Goal: Find specific page/section: Find specific page/section

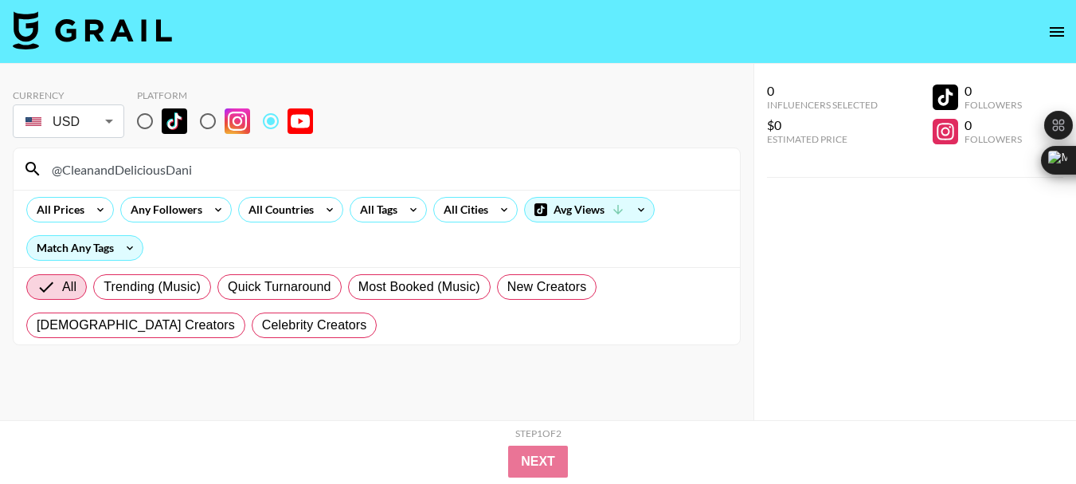
click at [112, 177] on input "@CleanandDeliciousDani" at bounding box center [386, 168] width 688 height 25
type input "@jessicaodonohue"
click at [126, 169] on input "@jessicaodonohue" at bounding box center [386, 168] width 688 height 25
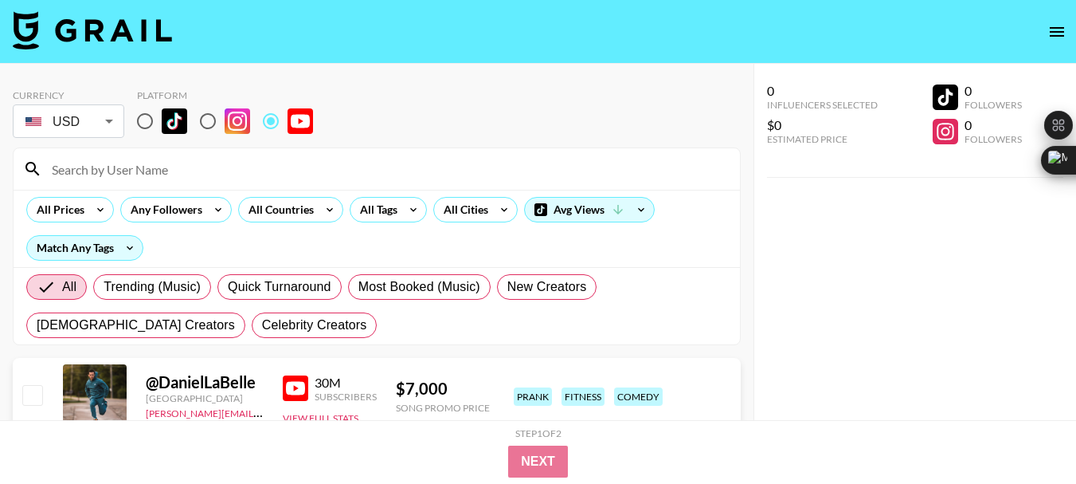
paste input "@jacksdiningroom1"
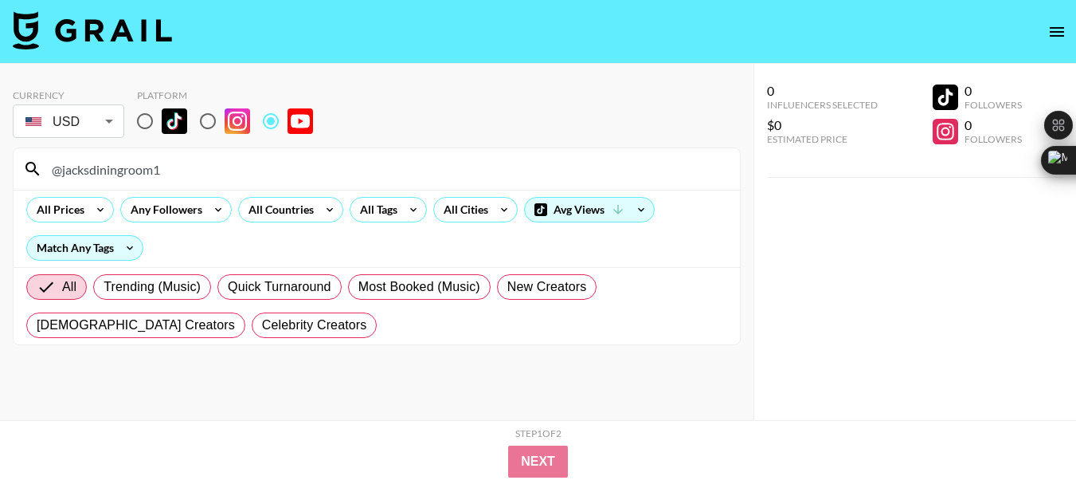
type input "@jacksdiningroom1"
click at [119, 168] on input "@jacksdiningroom1" at bounding box center [386, 168] width 688 height 25
click at [117, 168] on input "@jacksdiningroom1" at bounding box center [386, 168] width 688 height 25
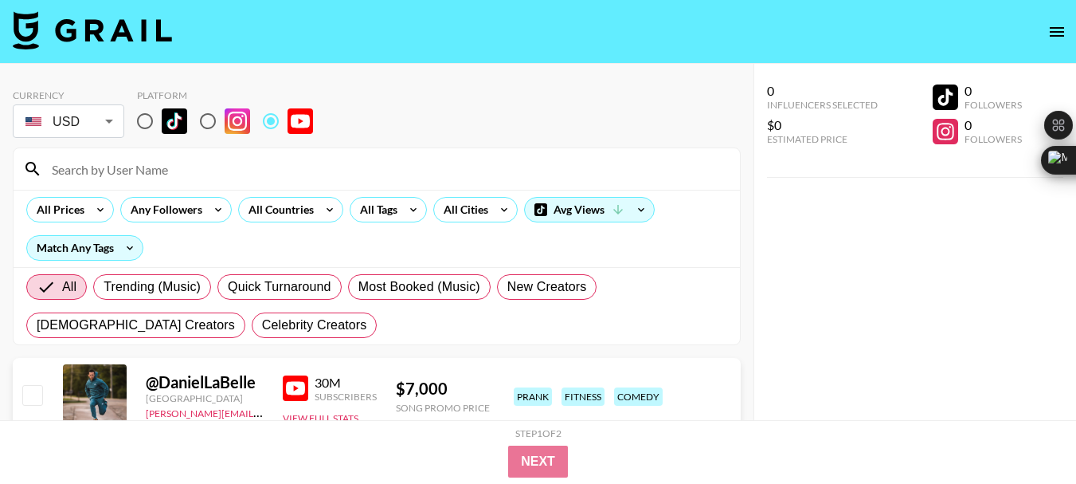
paste input "@EliLessig"
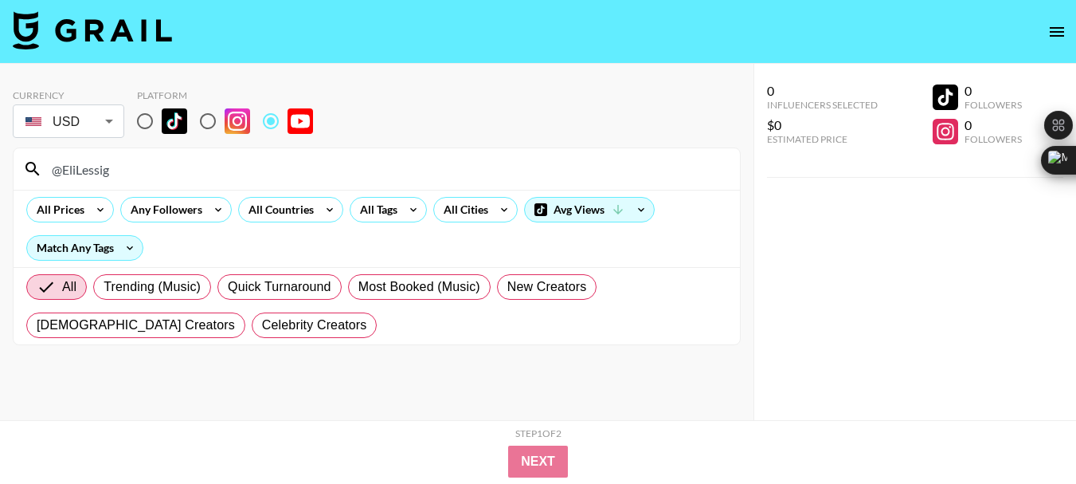
type input "@EliLessig"
click at [95, 174] on input "@EliLessig" at bounding box center [386, 168] width 688 height 25
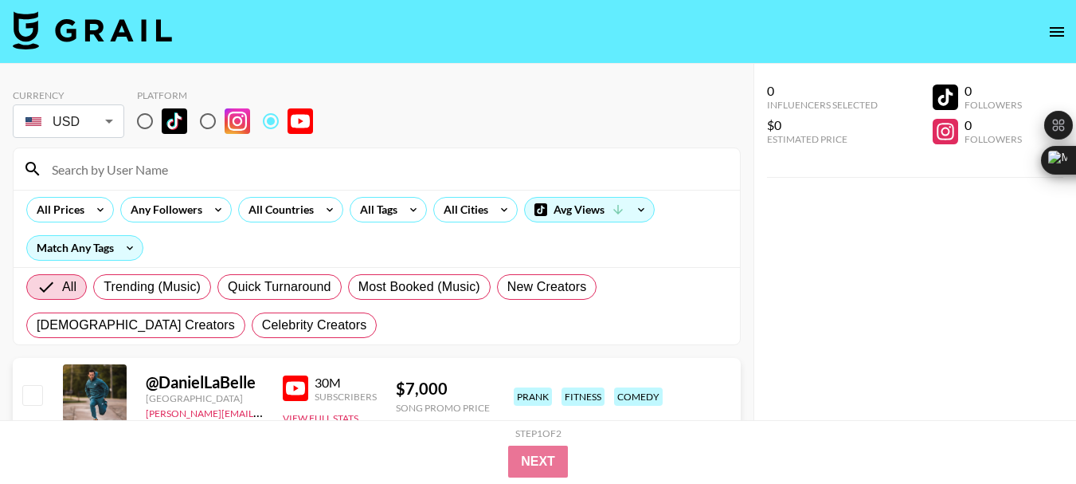
paste input "@CliffBeatsOfficial"
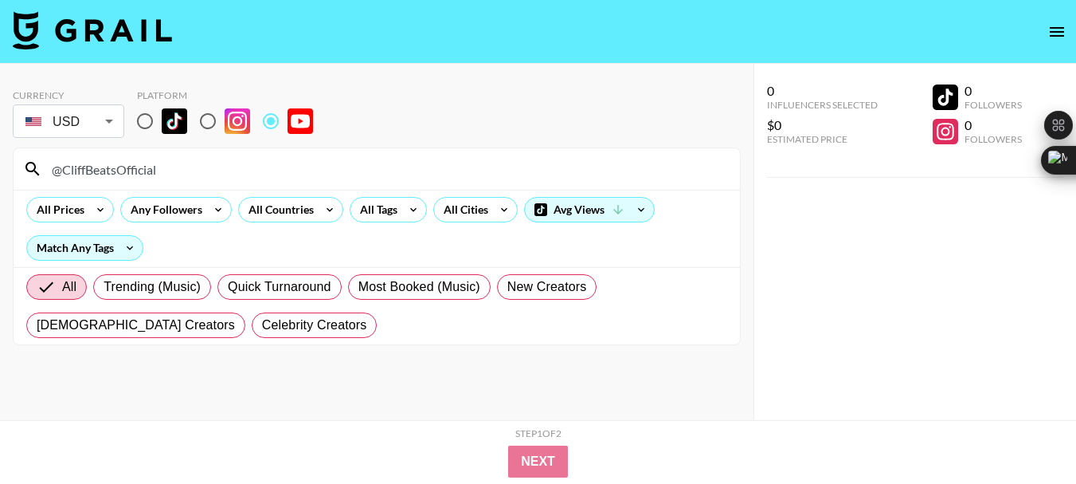
type input "@CliffBeatsOfficial"
click at [88, 179] on input "@CliffBeatsOfficial" at bounding box center [386, 168] width 688 height 25
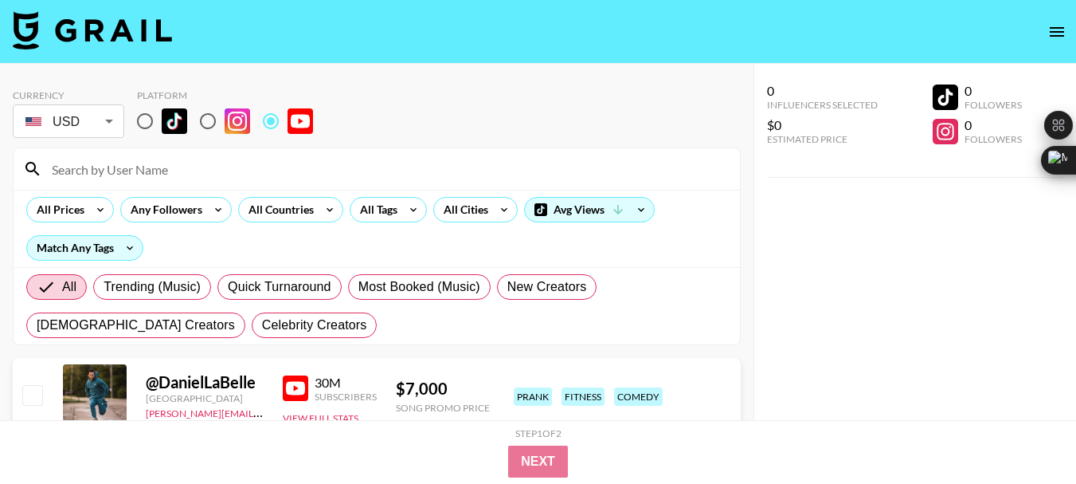
paste input "@holdfastalaska"
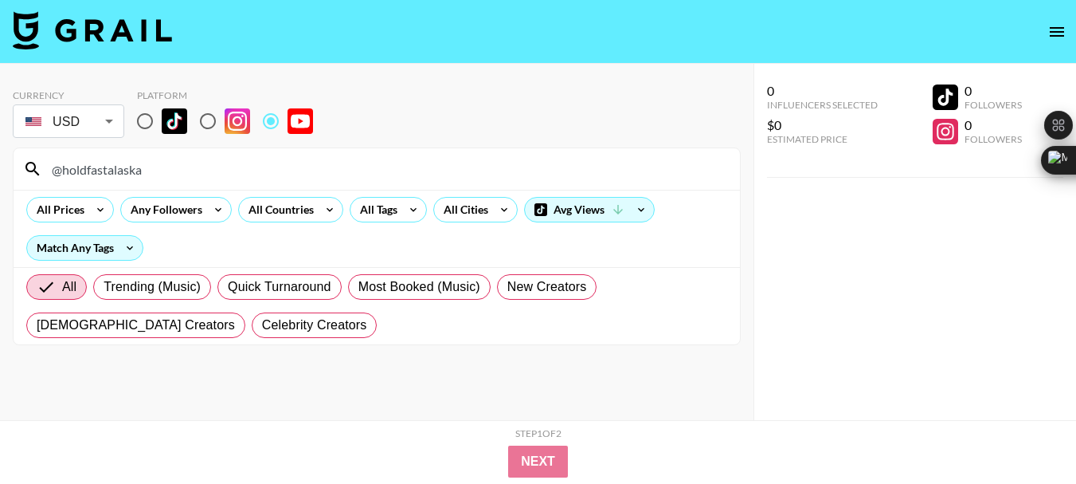
type input "@holdfastalaska"
click at [105, 166] on input "@holdfastalaska" at bounding box center [386, 168] width 688 height 25
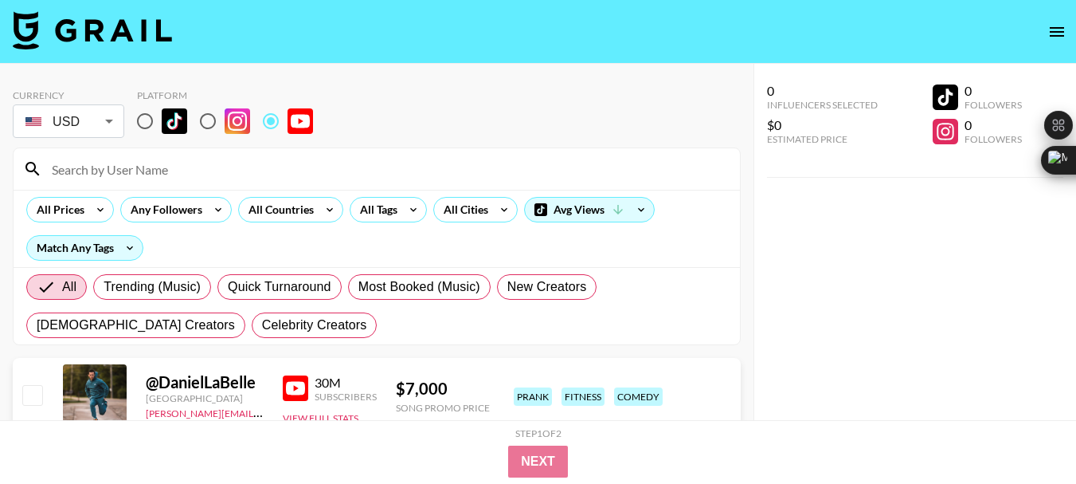
paste input "@CmonHomesteading"
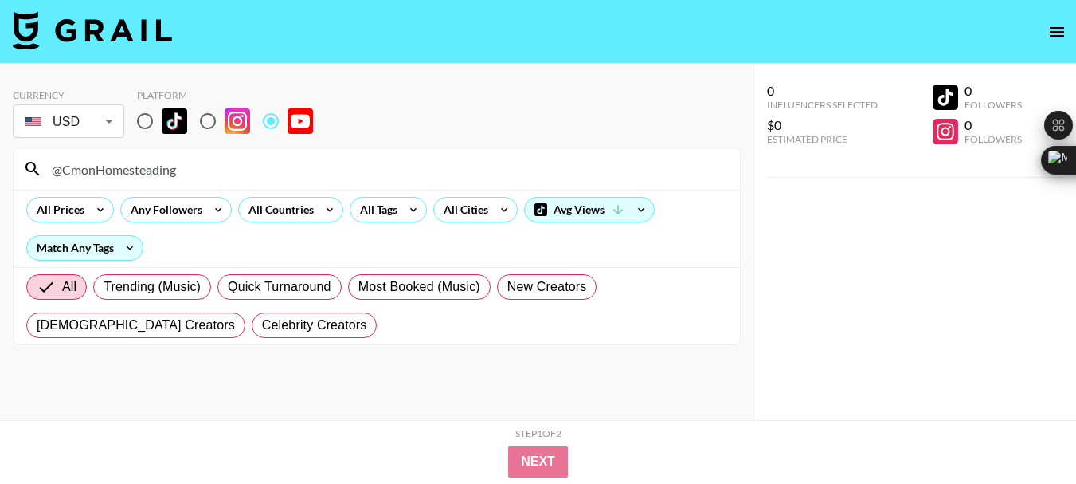
type input "@CmonHomesteading"
click at [101, 167] on input "@CmonHomesteading" at bounding box center [386, 168] width 688 height 25
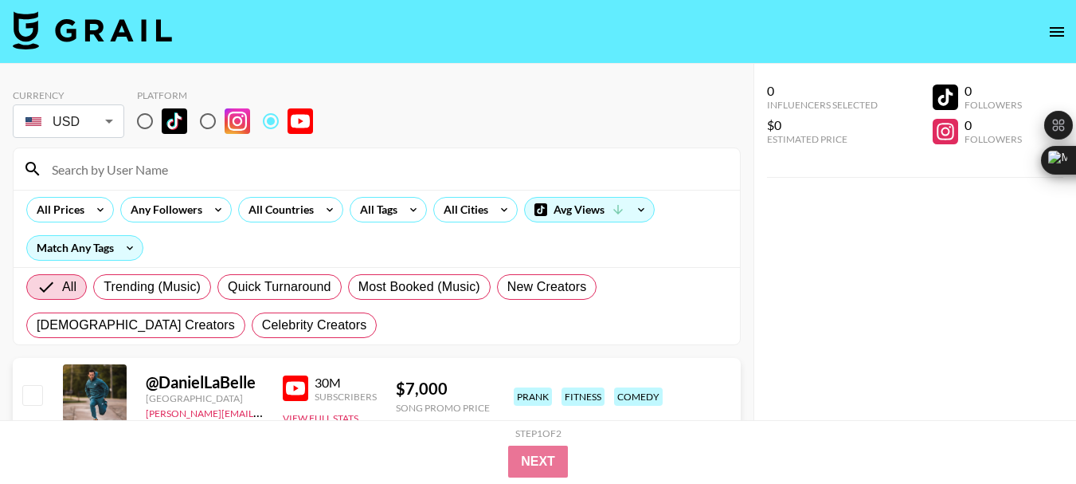
paste input "@gmbn"
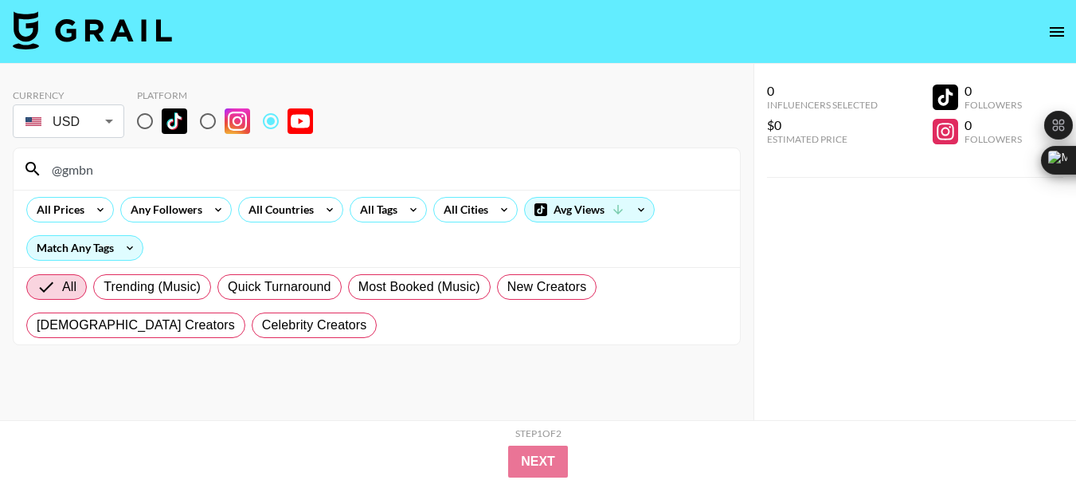
type input "@gmbn"
click at [72, 174] on input "@gmbn" at bounding box center [386, 168] width 688 height 25
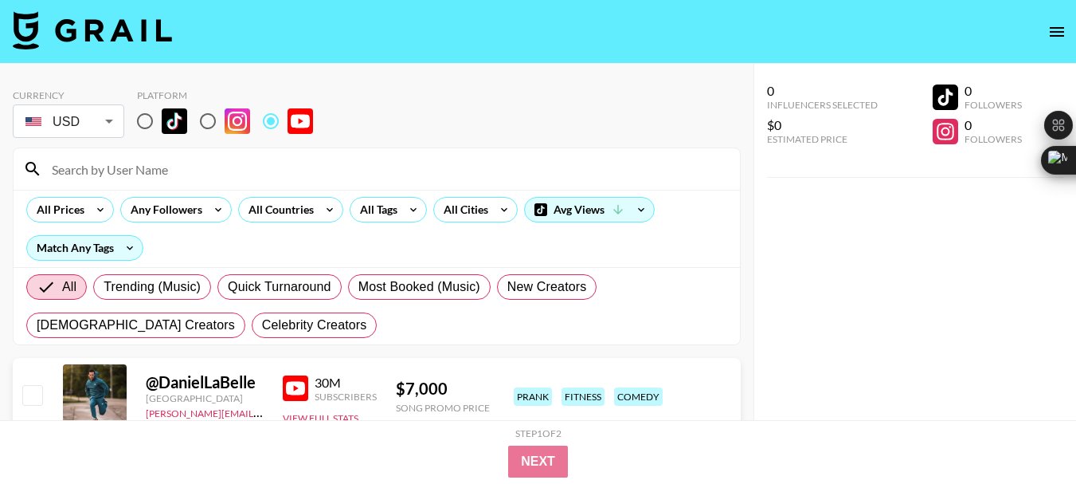
paste input "@bikeradar"
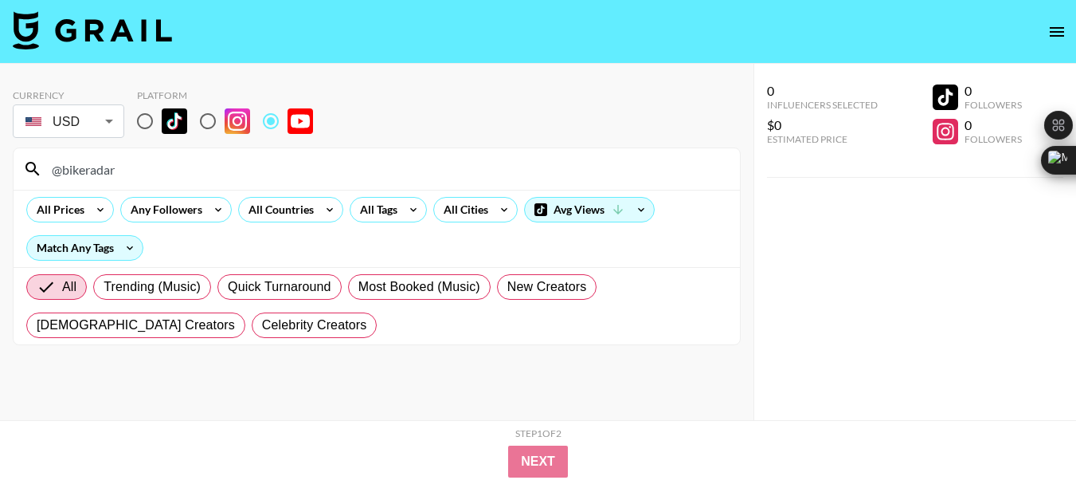
type input "@bikeradar"
click at [80, 170] on input "@bikeradar" at bounding box center [386, 168] width 688 height 25
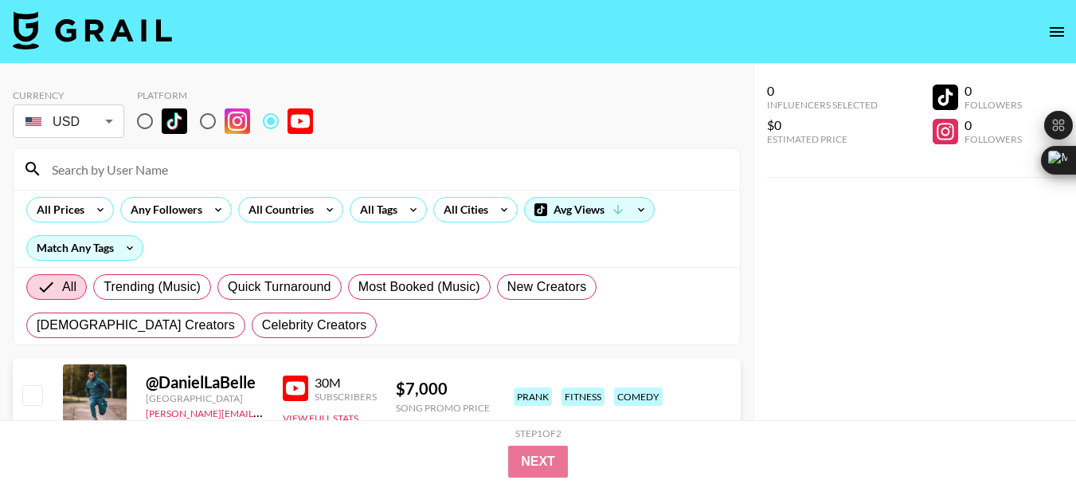
paste input "@OfficialBigSuper"
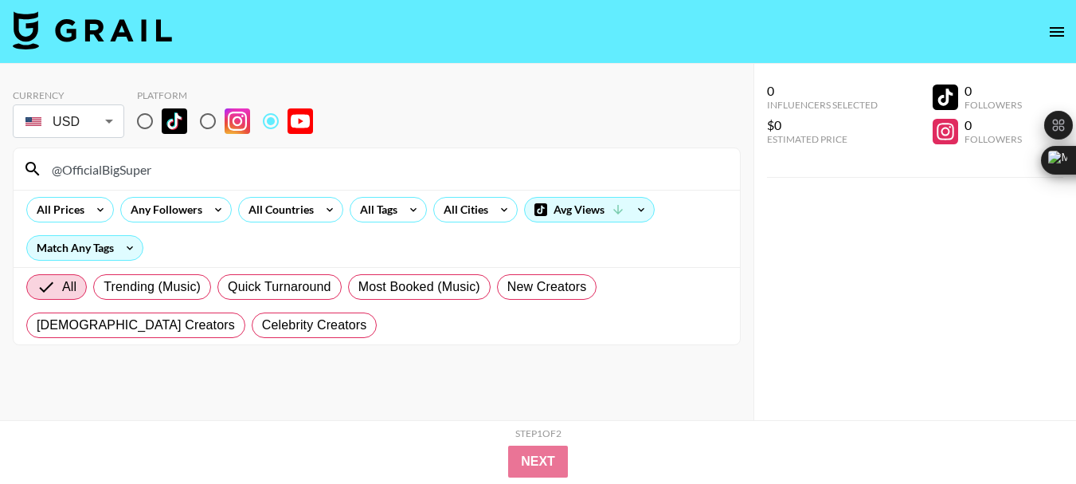
type input "@OfficialBigSuper"
click at [96, 173] on input "@OfficialBigSuper" at bounding box center [386, 168] width 688 height 25
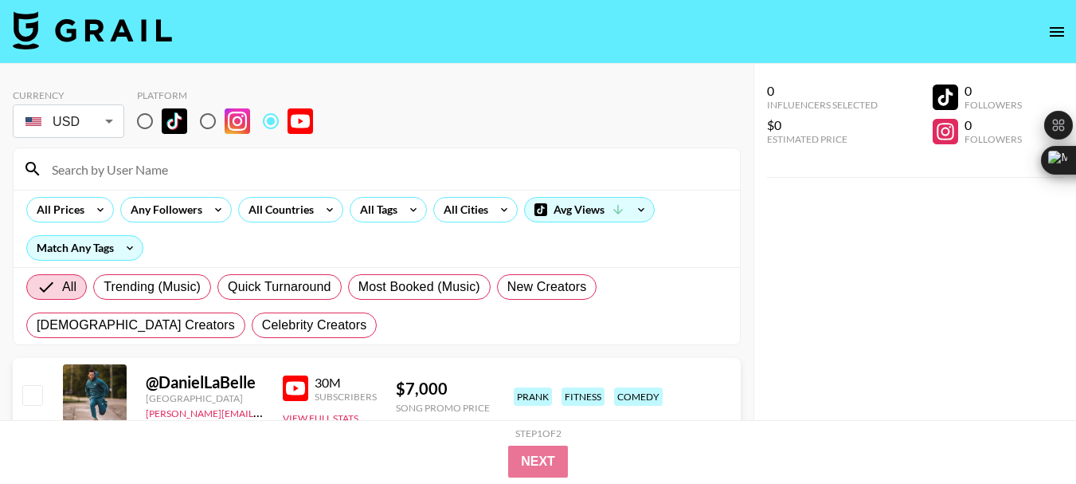
paste input "@outdoordisasters"
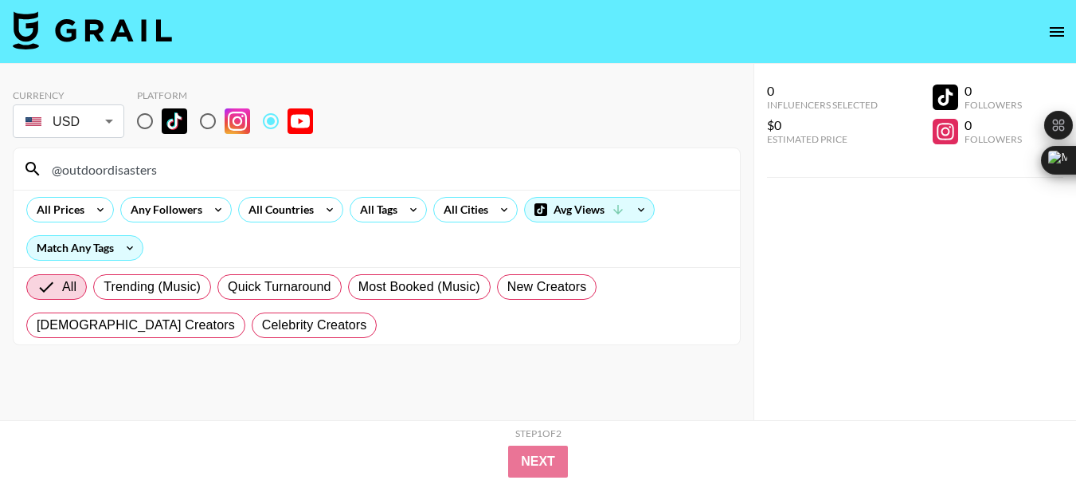
type input "@outdoordisasters"
click at [96, 169] on input "@outdoordisasters" at bounding box center [386, 168] width 688 height 25
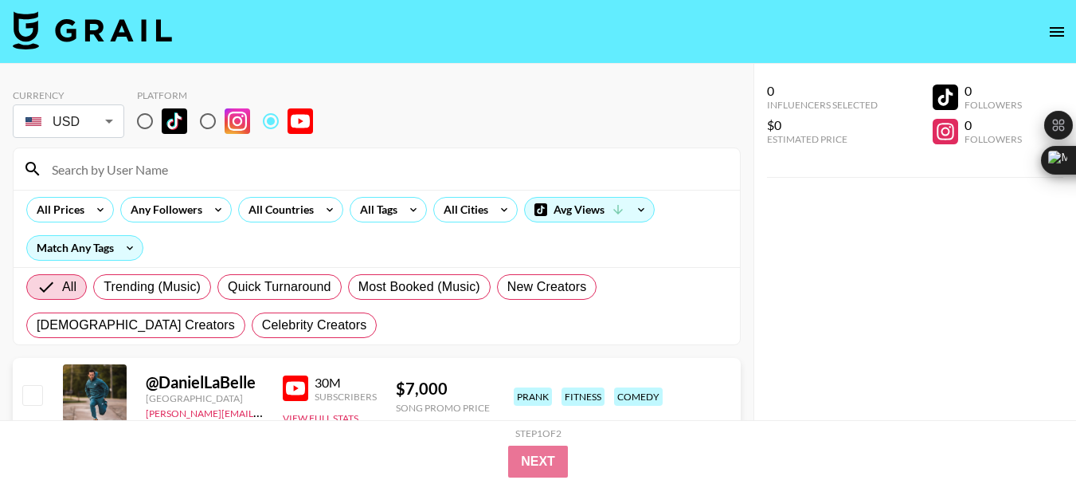
paste input "@OutdoorswithErik"
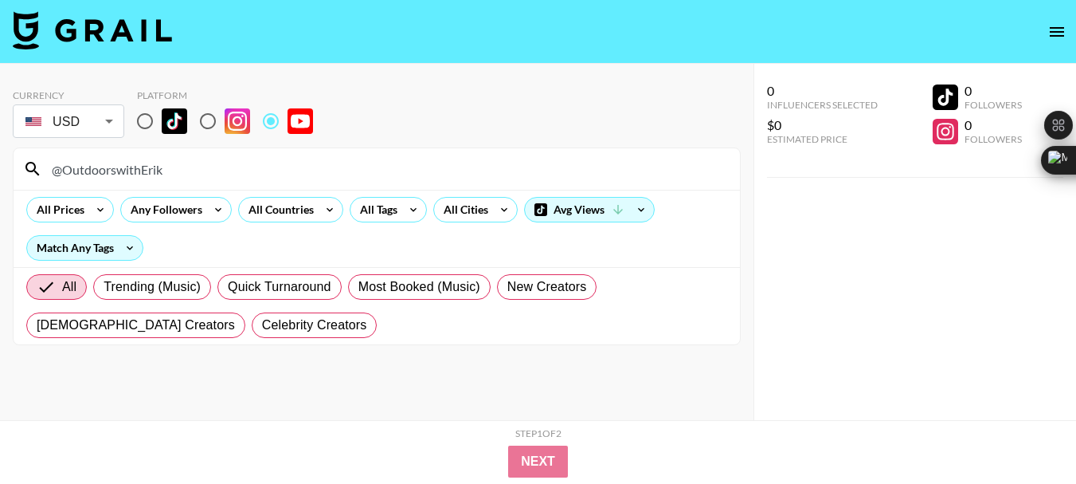
type input "@OutdoorswithErik"
click at [96, 173] on input "@OutdoorswithErik" at bounding box center [386, 168] width 688 height 25
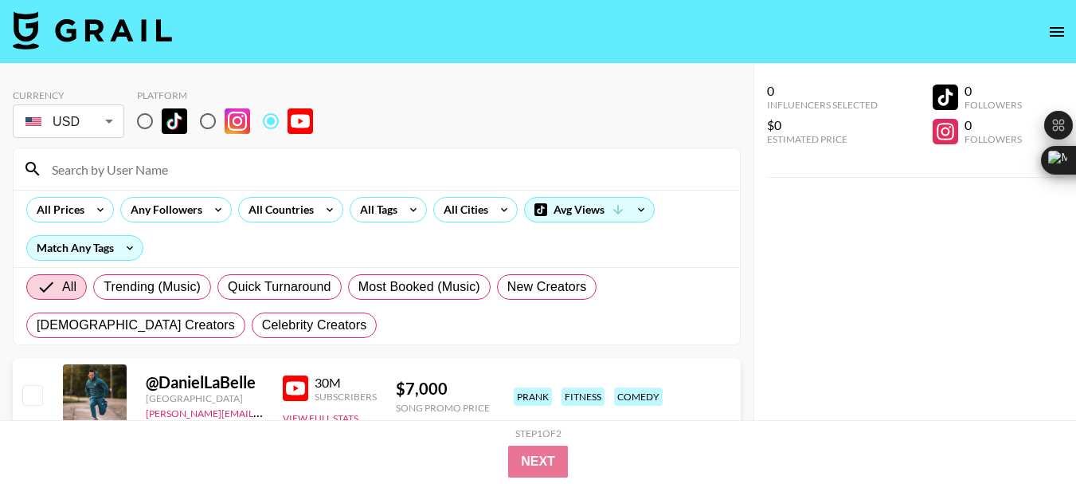
paste input "@HerbOMatic"
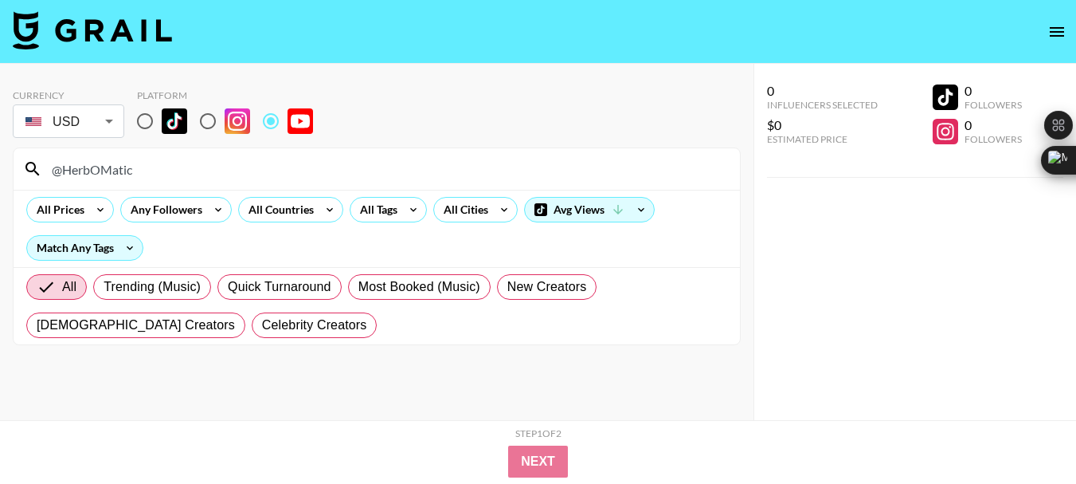
type input "@HerbOMatic"
